Goal: Task Accomplishment & Management: Manage account settings

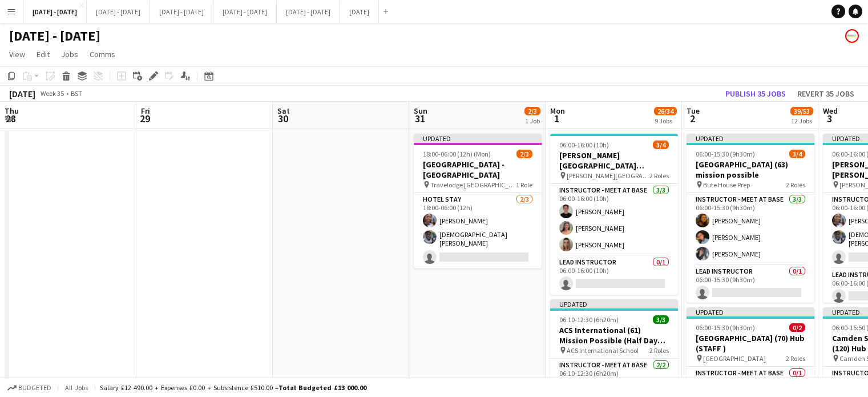
click at [9, 13] on app-icon "Menu" at bounding box center [11, 11] width 9 height 9
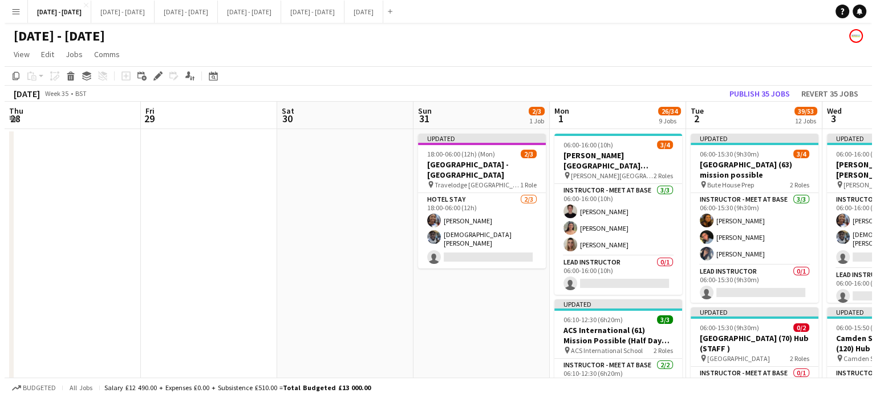
scroll to position [0, 410]
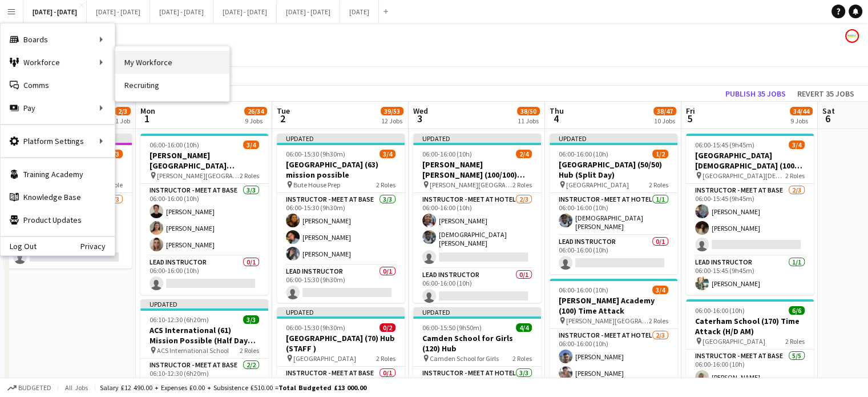
click at [132, 58] on link "My Workforce" at bounding box center [172, 62] width 114 height 23
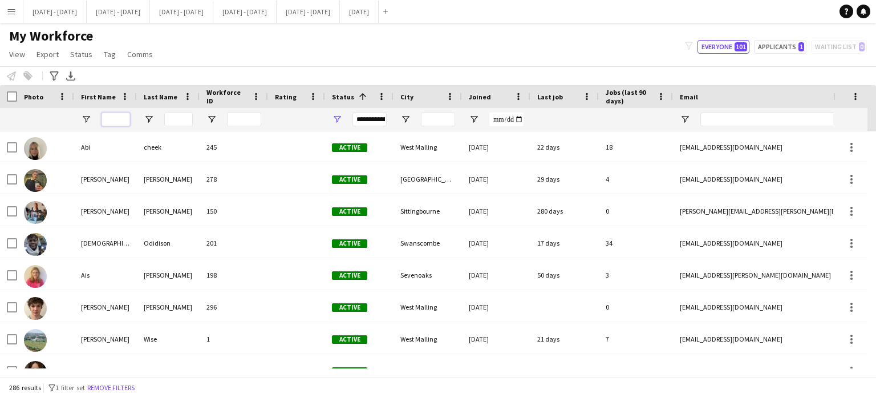
click at [122, 118] on input "First Name Filter Input" at bounding box center [116, 119] width 29 height 14
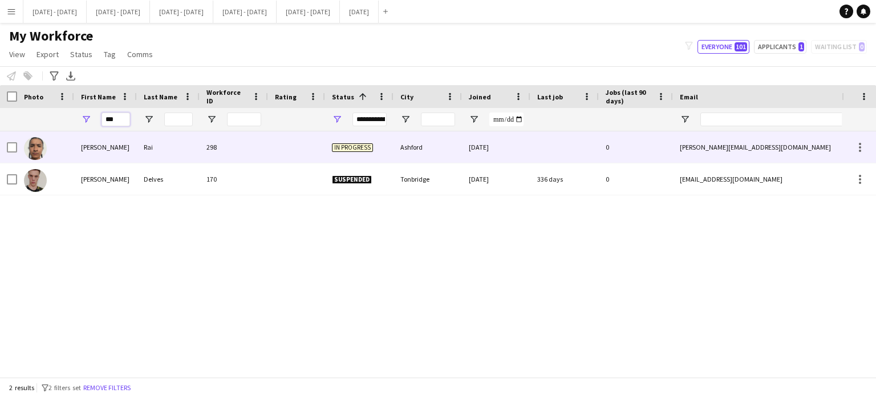
type input "***"
click at [297, 145] on div at bounding box center [296, 146] width 57 height 31
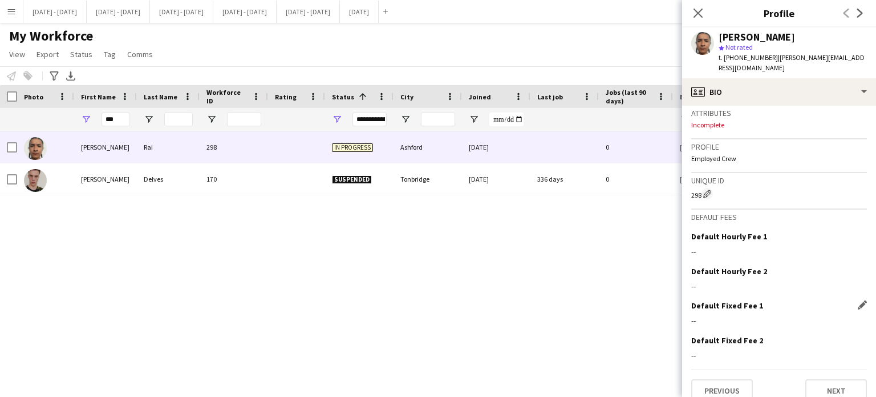
scroll to position [456, 0]
click at [818, 387] on button "Next" at bounding box center [837, 388] width 62 height 23
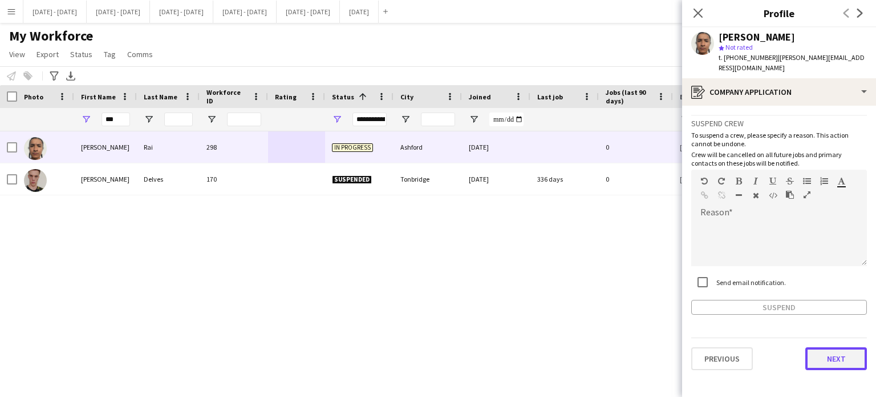
click at [834, 347] on button "Next" at bounding box center [837, 358] width 62 height 23
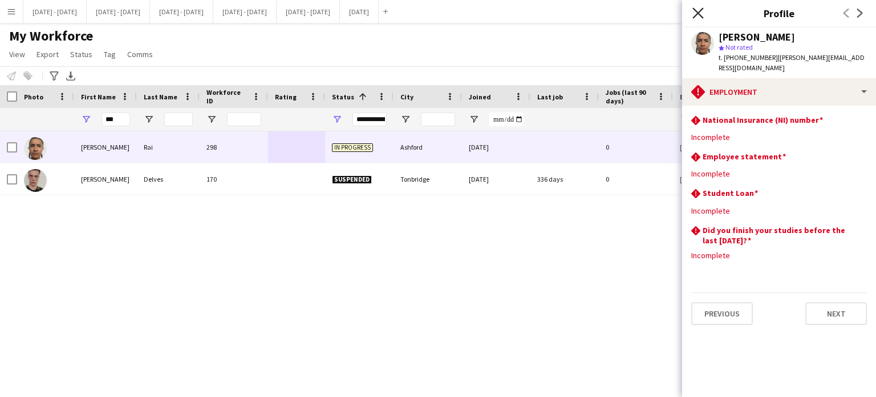
click at [699, 9] on icon "Close pop-in" at bounding box center [698, 12] width 11 height 11
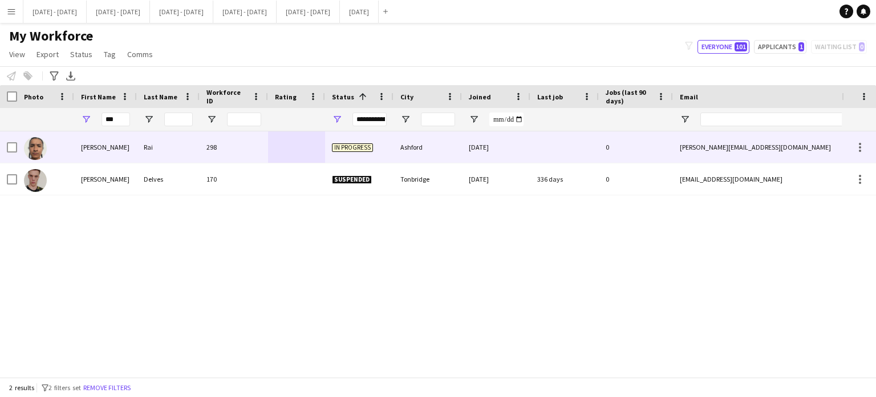
click at [126, 138] on div "[PERSON_NAME]" at bounding box center [105, 146] width 63 height 31
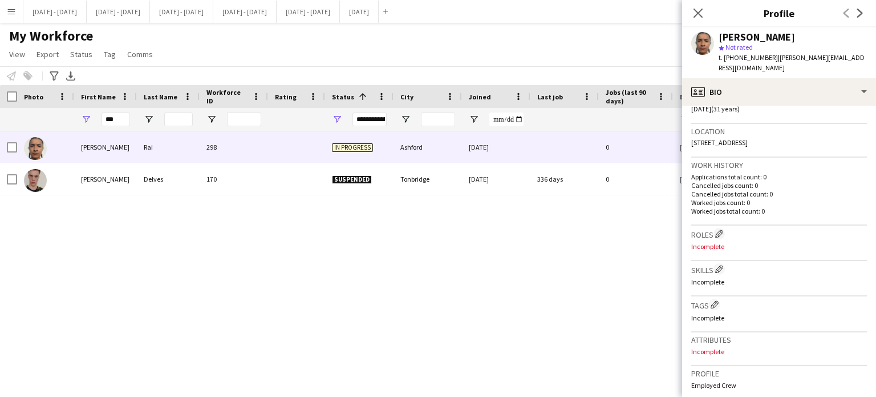
scroll to position [114, 0]
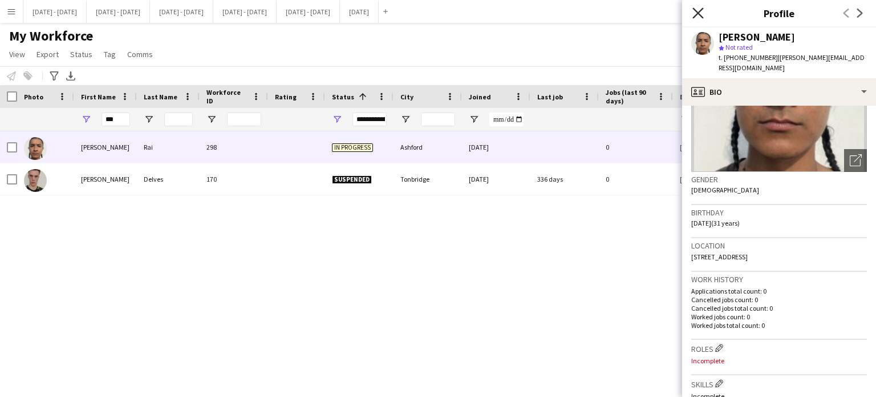
click at [702, 9] on icon at bounding box center [698, 12] width 11 height 11
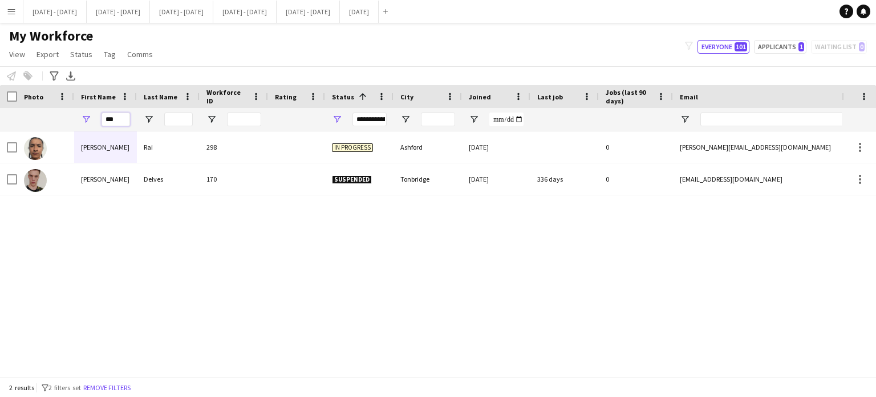
drag, startPoint x: 119, startPoint y: 120, endPoint x: 62, endPoint y: 122, distance: 57.1
click at [62, 121] on div "***" at bounding box center [618, 119] width 1237 height 23
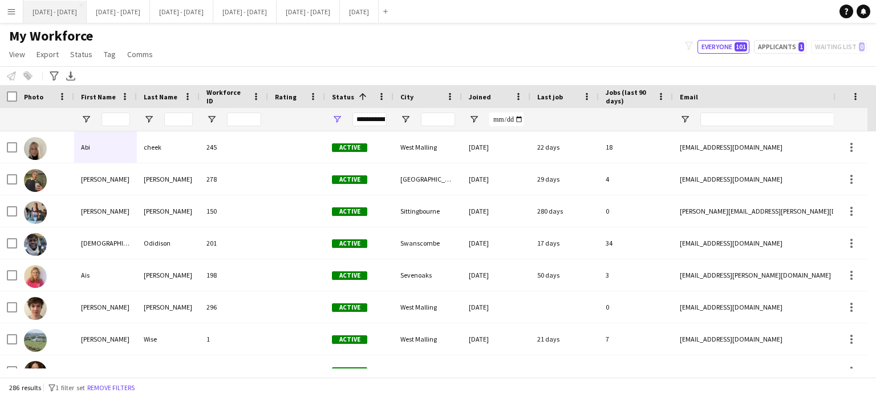
click at [80, 22] on button "[DATE] - [DATE] Close" at bounding box center [54, 12] width 63 height 22
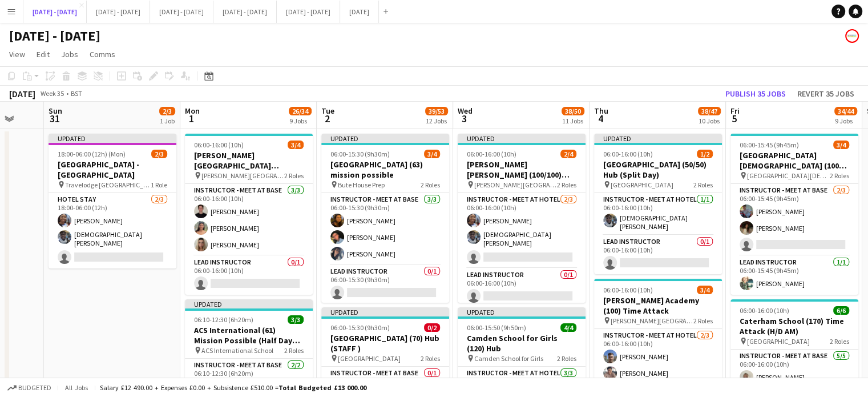
scroll to position [0, 367]
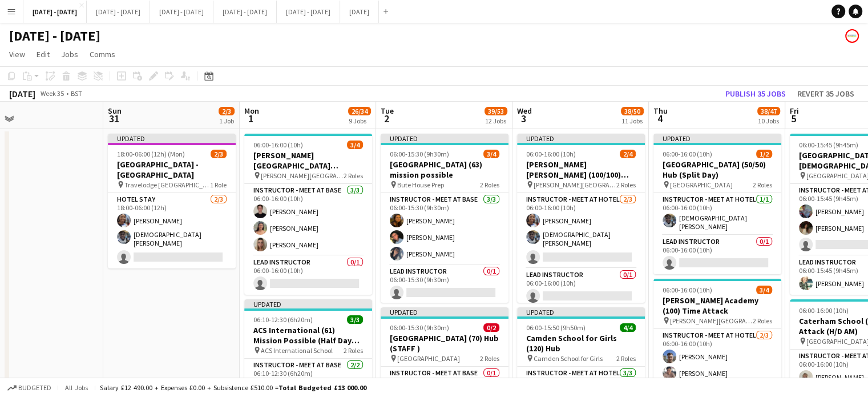
drag, startPoint x: 99, startPoint y: 310, endPoint x: 314, endPoint y: 301, distance: 215.3
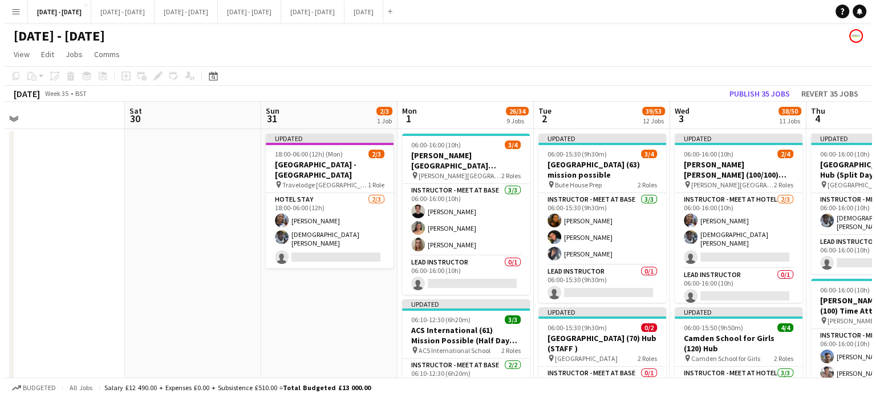
scroll to position [0, 382]
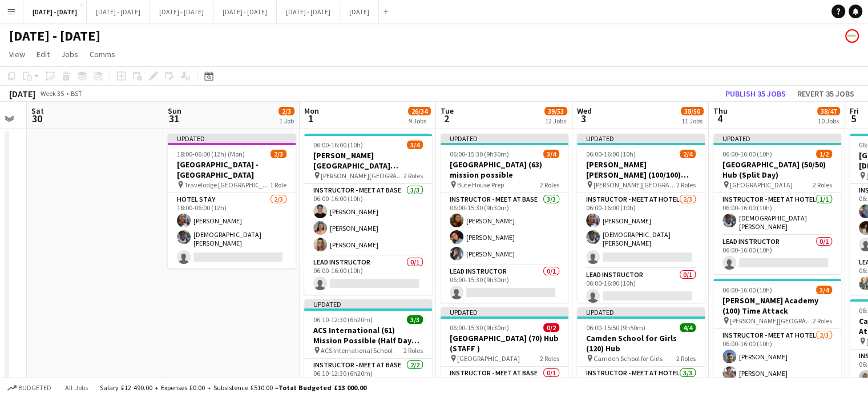
drag, startPoint x: 185, startPoint y: 193, endPoint x: 91, endPoint y: 193, distance: 93.6
click at [9, 11] on app-icon "Menu" at bounding box center [11, 11] width 9 height 9
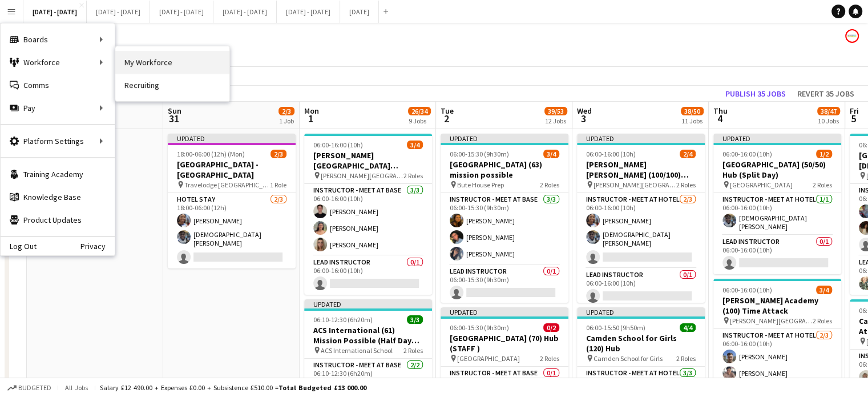
click at [173, 58] on link "My Workforce" at bounding box center [172, 62] width 114 height 23
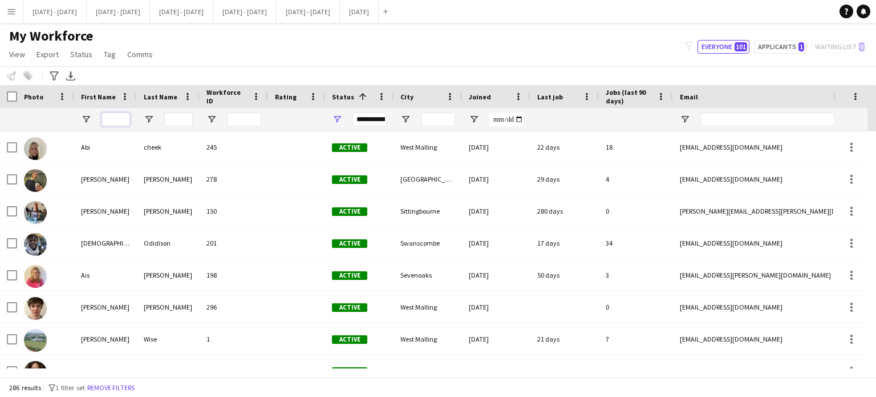
click at [117, 119] on input "First Name Filter Input" at bounding box center [116, 119] width 29 height 14
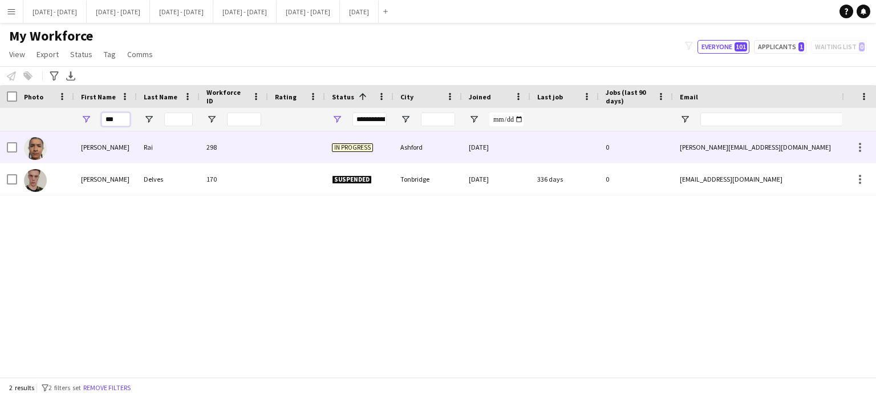
type input "***"
click at [110, 154] on div "[PERSON_NAME]" at bounding box center [105, 146] width 63 height 31
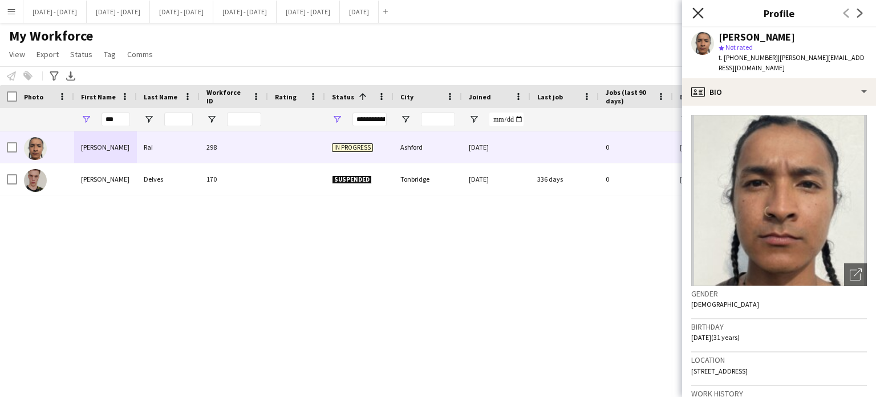
click at [697, 11] on icon "Close pop-in" at bounding box center [698, 12] width 11 height 11
